Goal: Check status: Check status

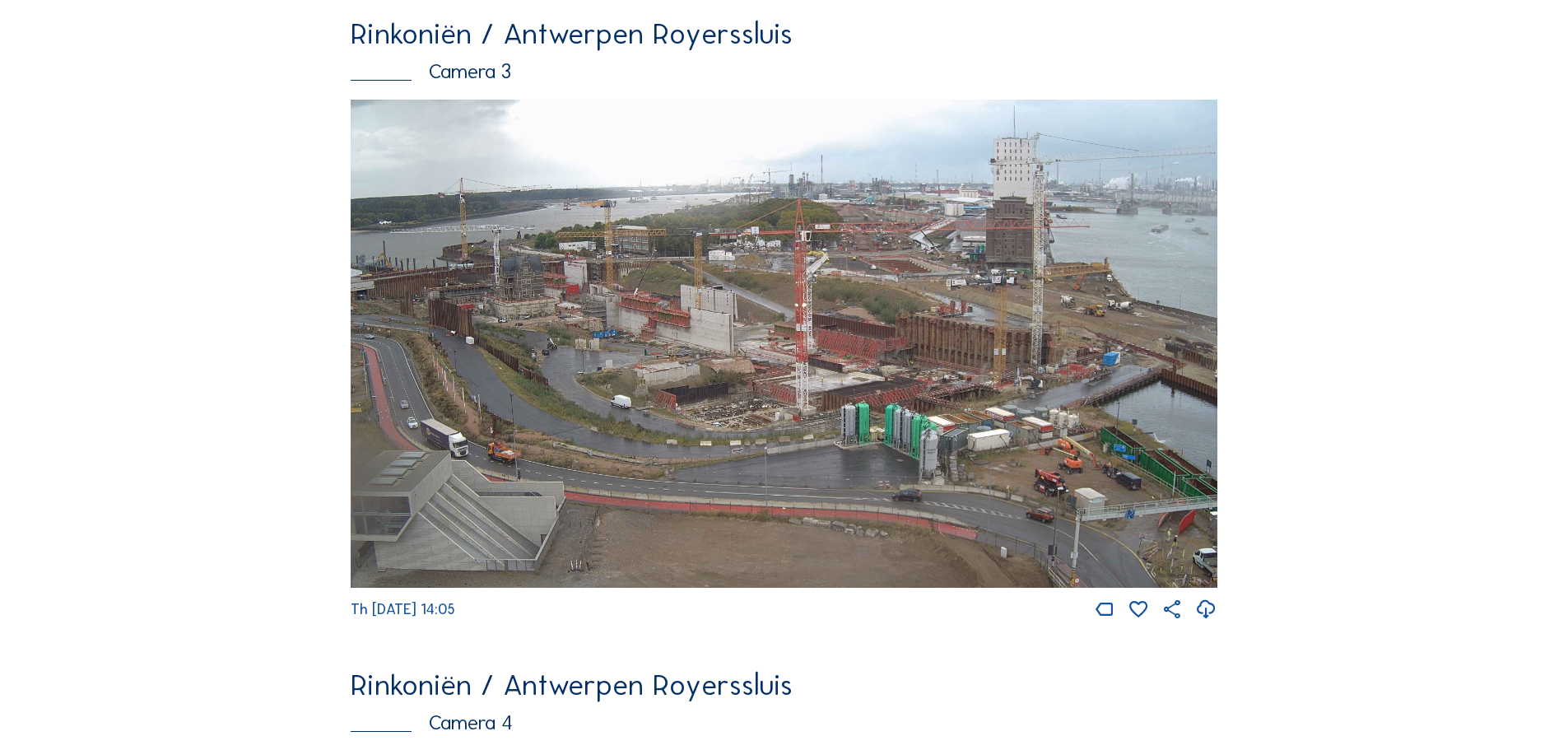
click at [681, 406] on img at bounding box center [784, 344] width 867 height 489
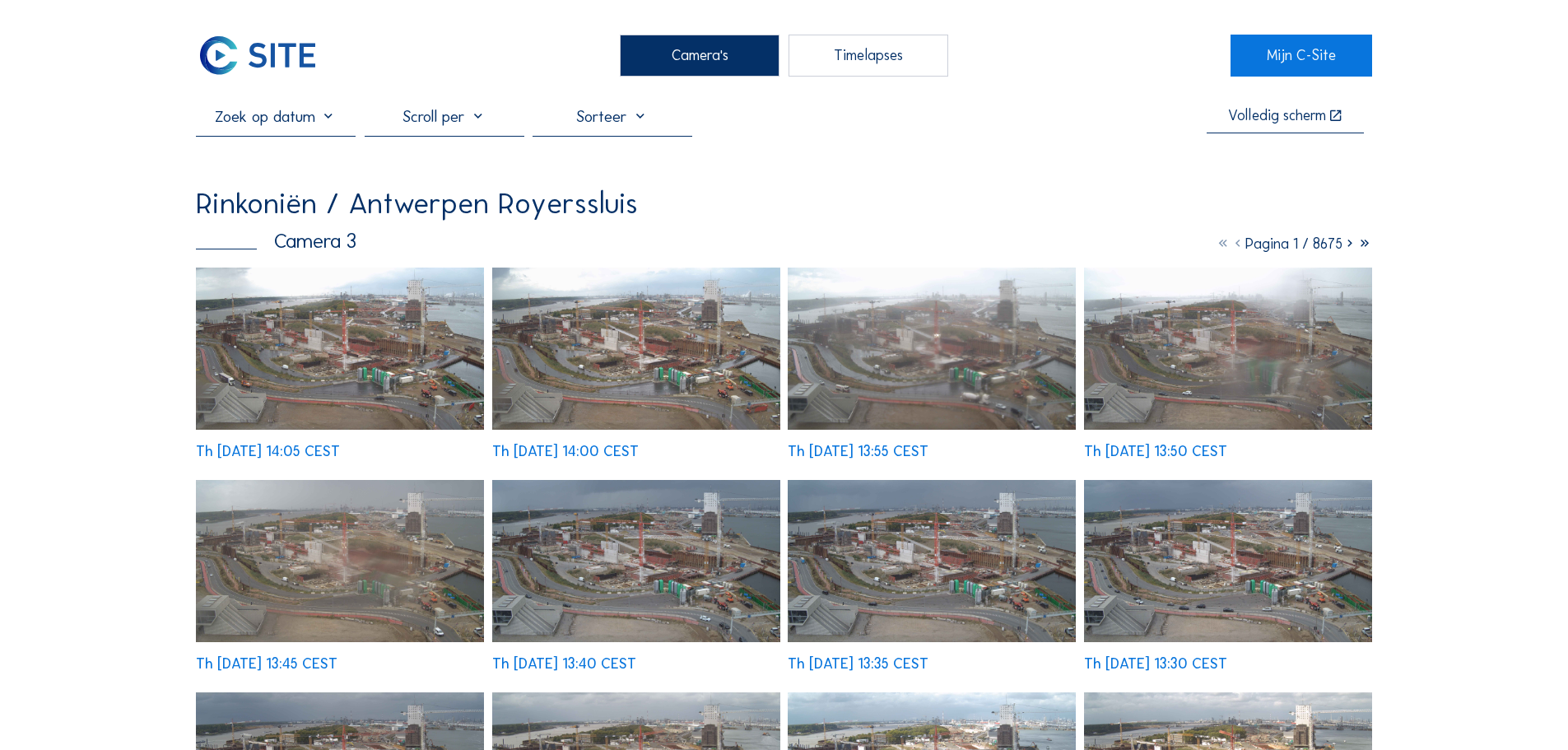
click at [324, 319] on div "Th [DATE] 14:05 CEST" at bounding box center [339, 364] width 288 height 191
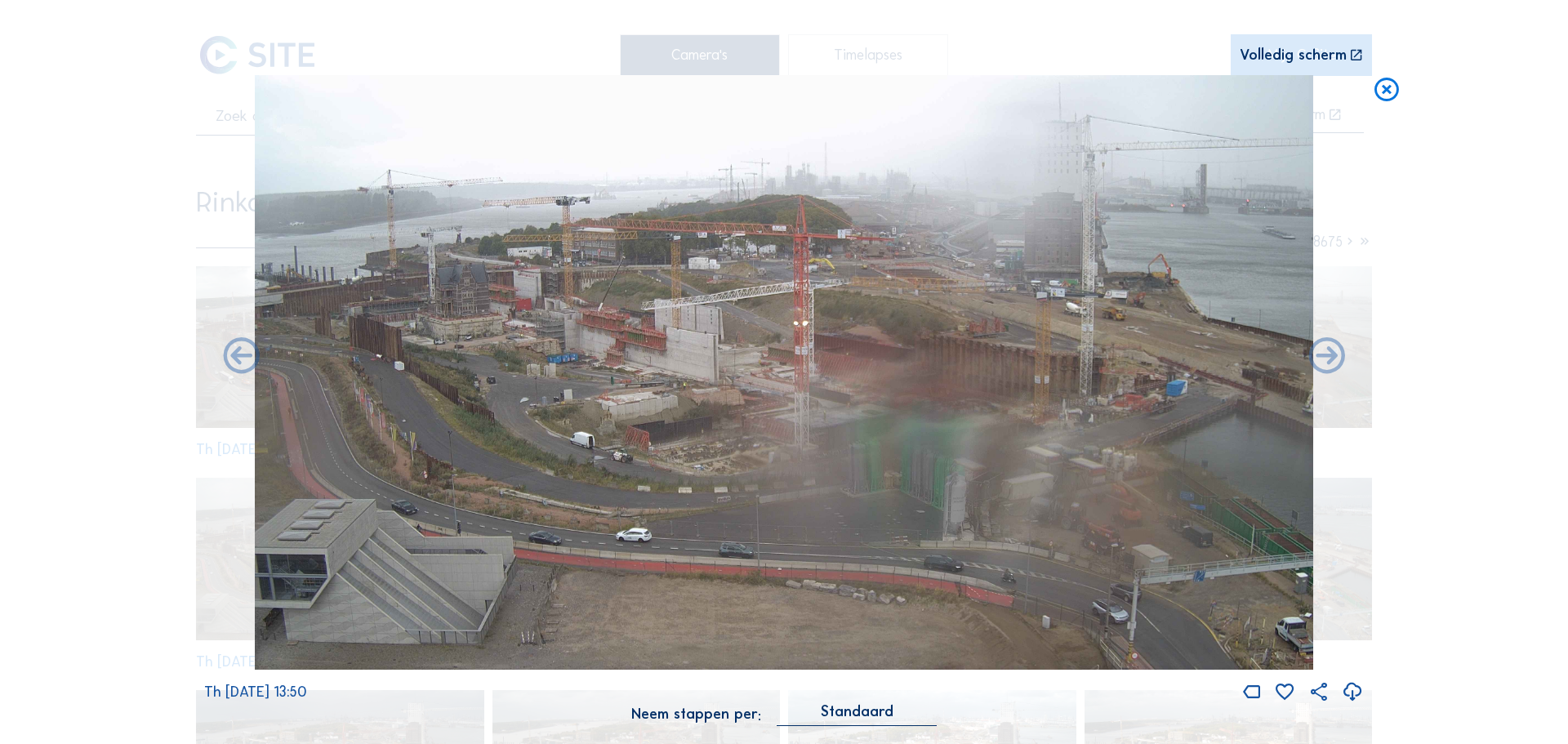
click at [1391, 89] on icon at bounding box center [1386, 90] width 29 height 30
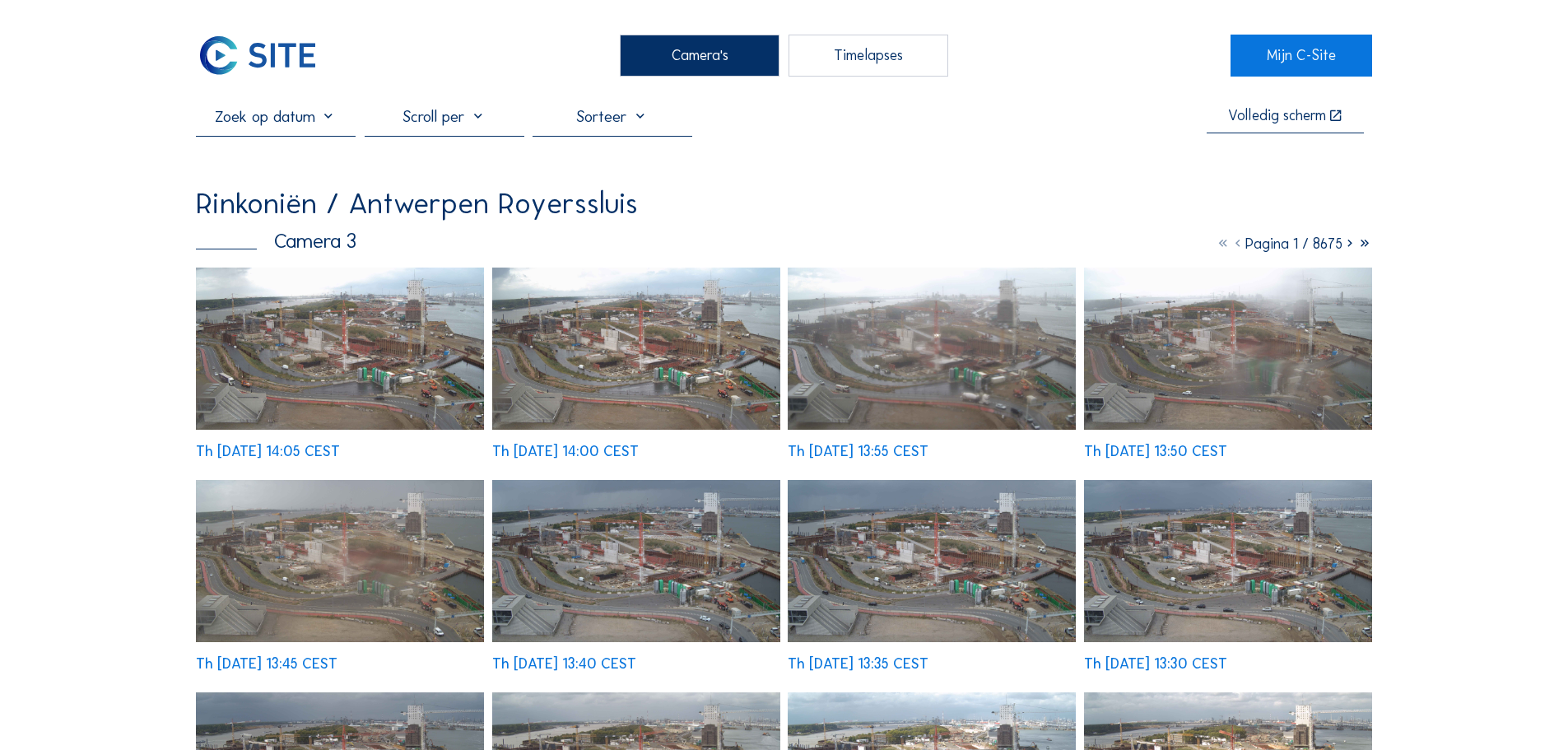
click at [383, 372] on img at bounding box center [339, 349] width 288 height 162
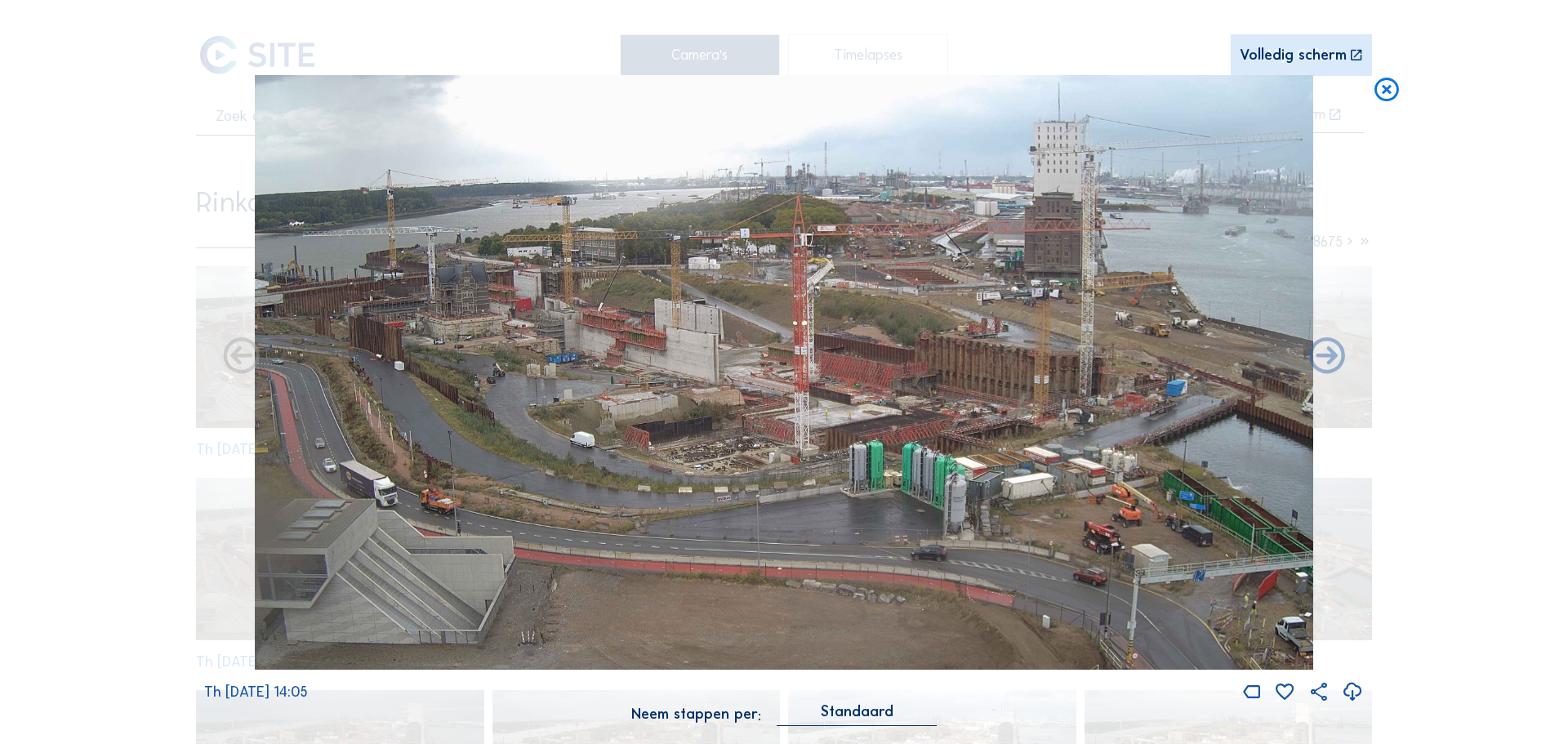
click at [916, 711] on div "Standaard" at bounding box center [857, 715] width 160 height 22
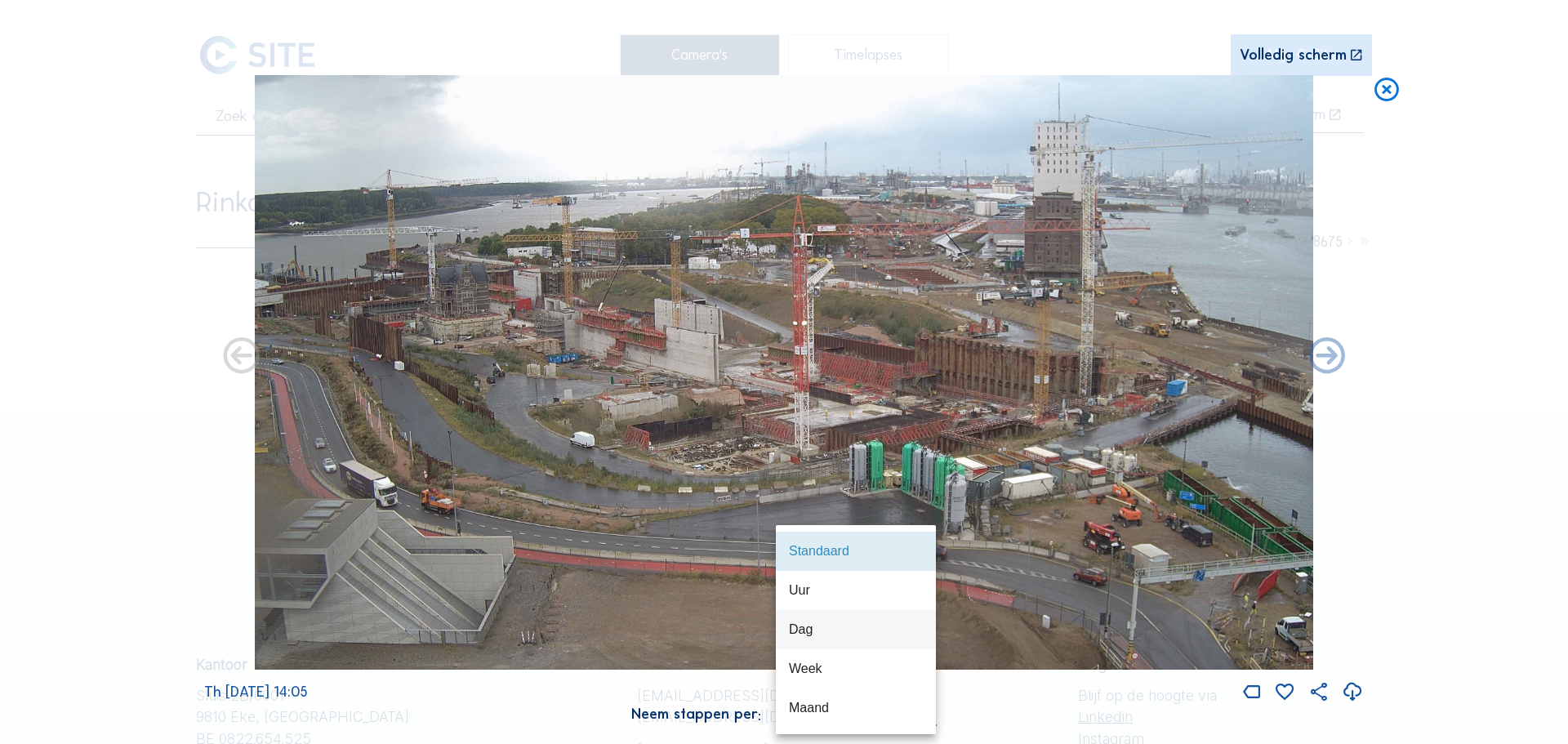
click at [804, 636] on div "Dag" at bounding box center [855, 629] width 134 height 16
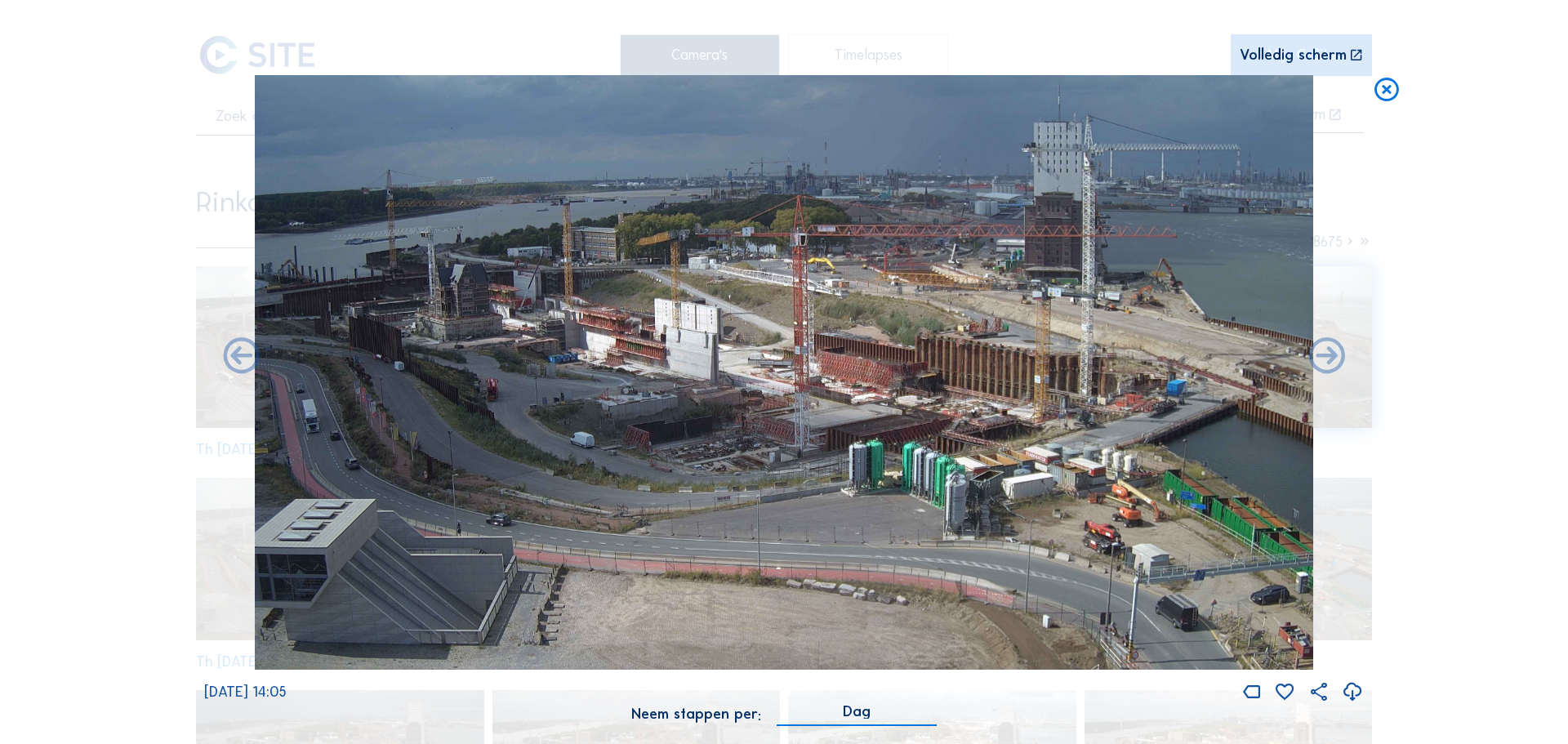
click at [872, 707] on div "Dag" at bounding box center [857, 715] width 160 height 22
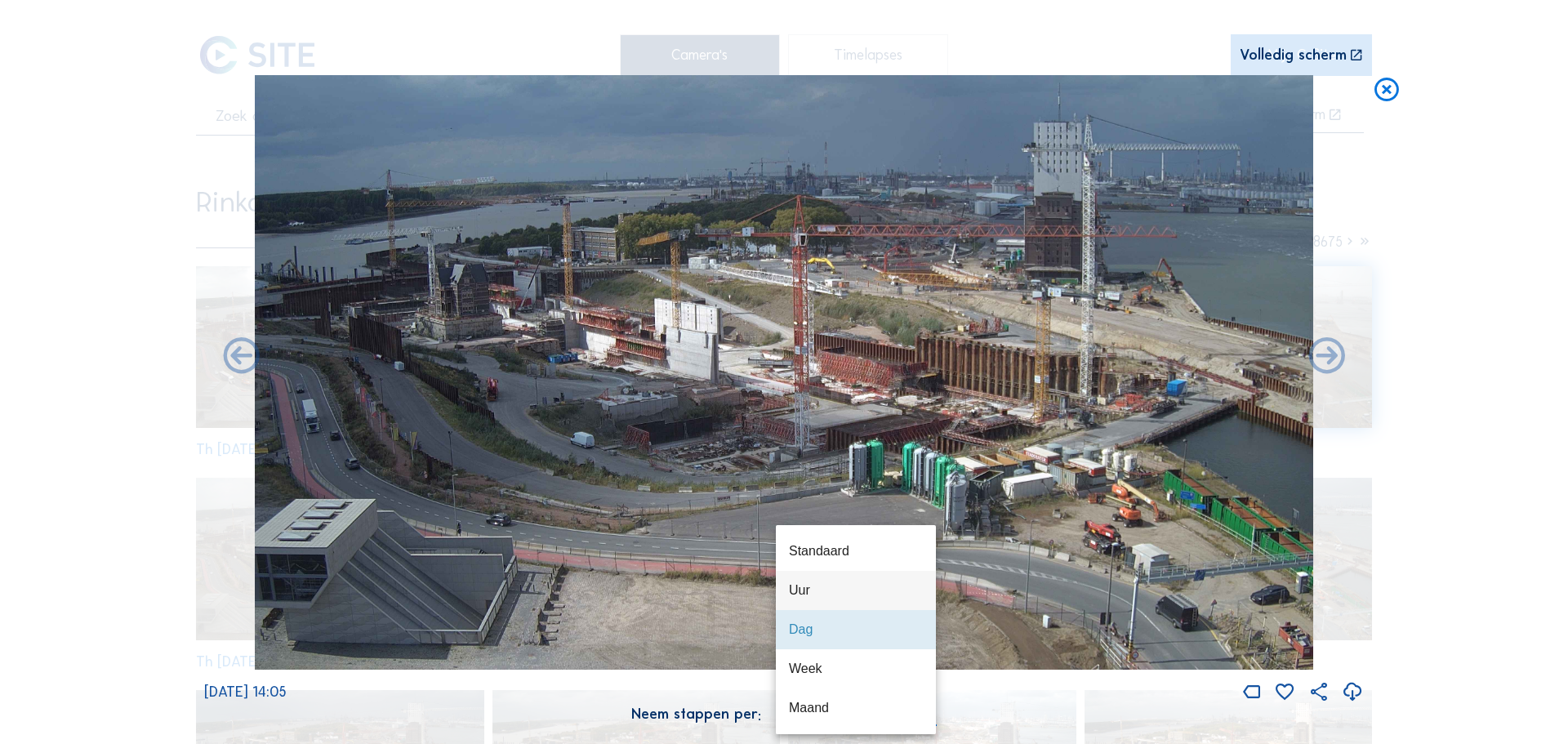
click at [799, 594] on div "Uur" at bounding box center [855, 590] width 134 height 16
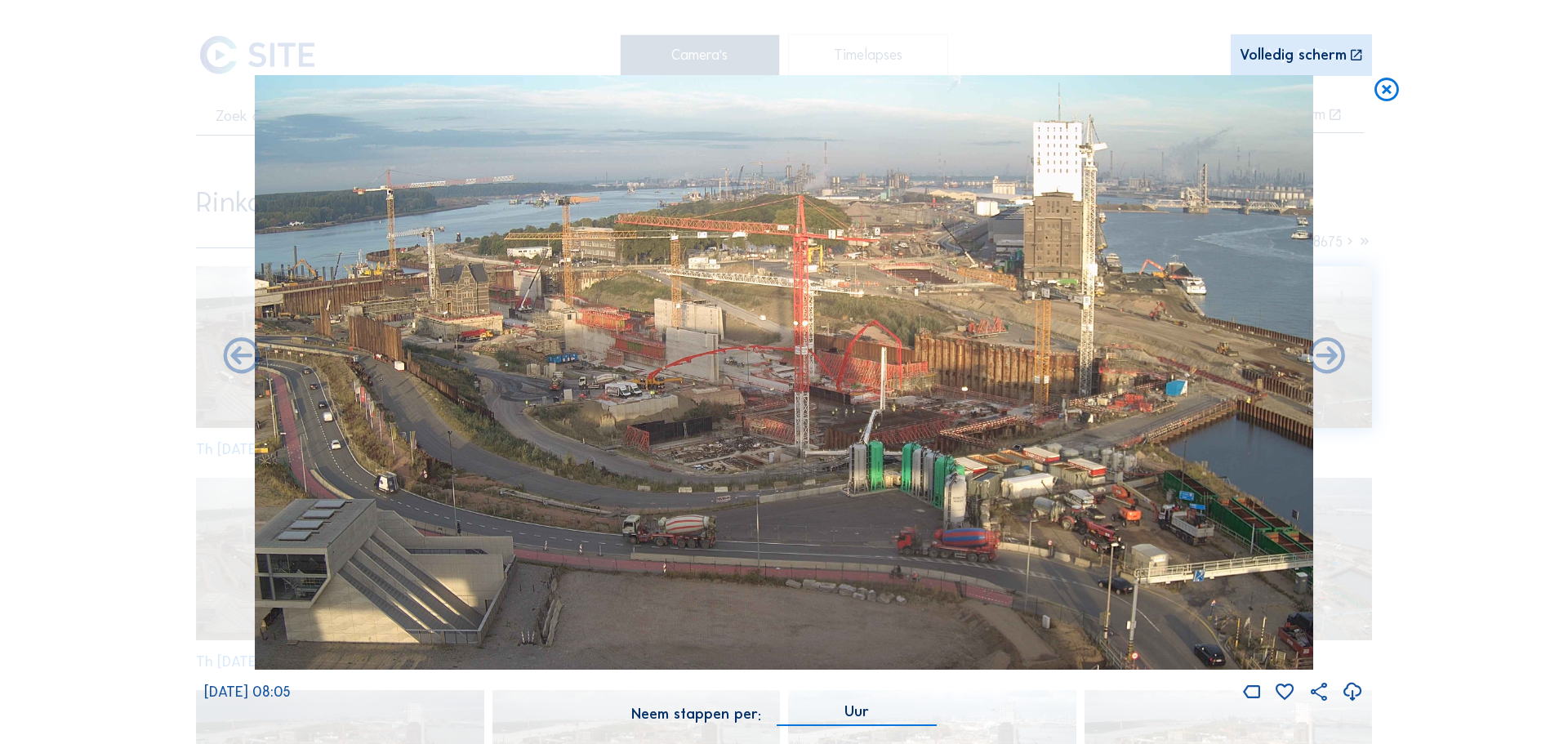
click at [1396, 98] on icon at bounding box center [1386, 90] width 29 height 30
